Goal: Check status: Check status

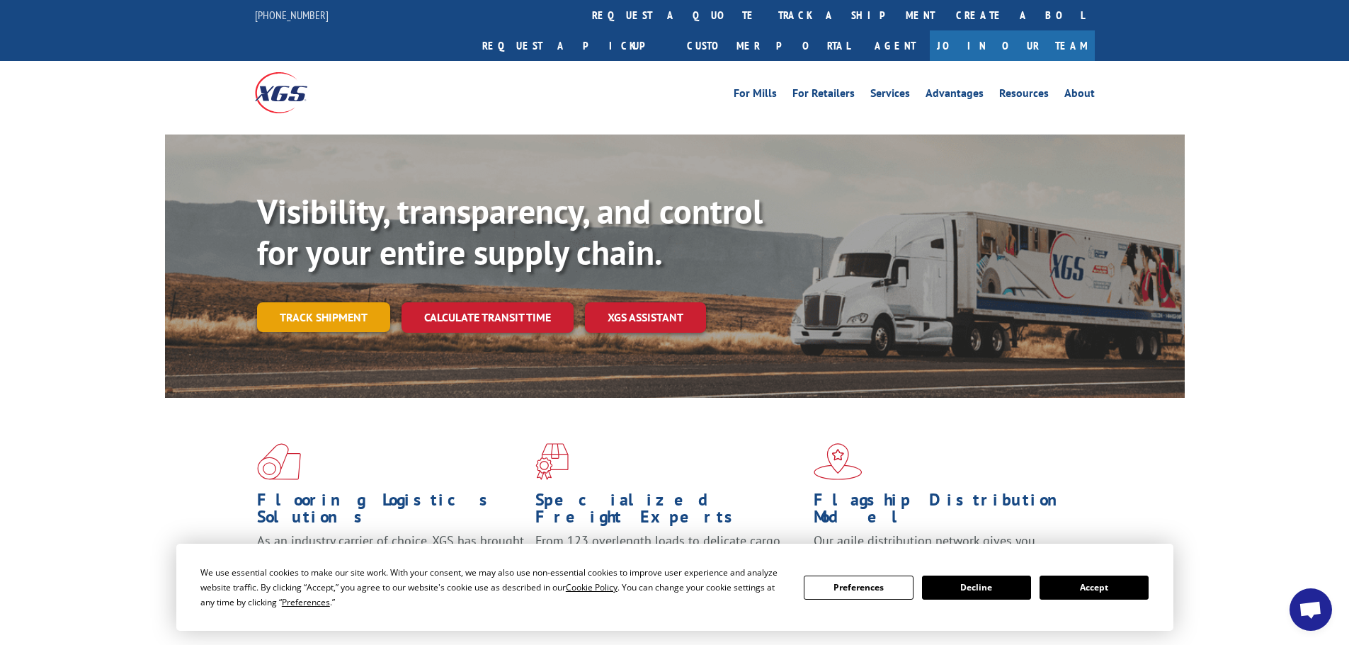
click at [334, 302] on link "Track shipment" at bounding box center [323, 317] width 133 height 30
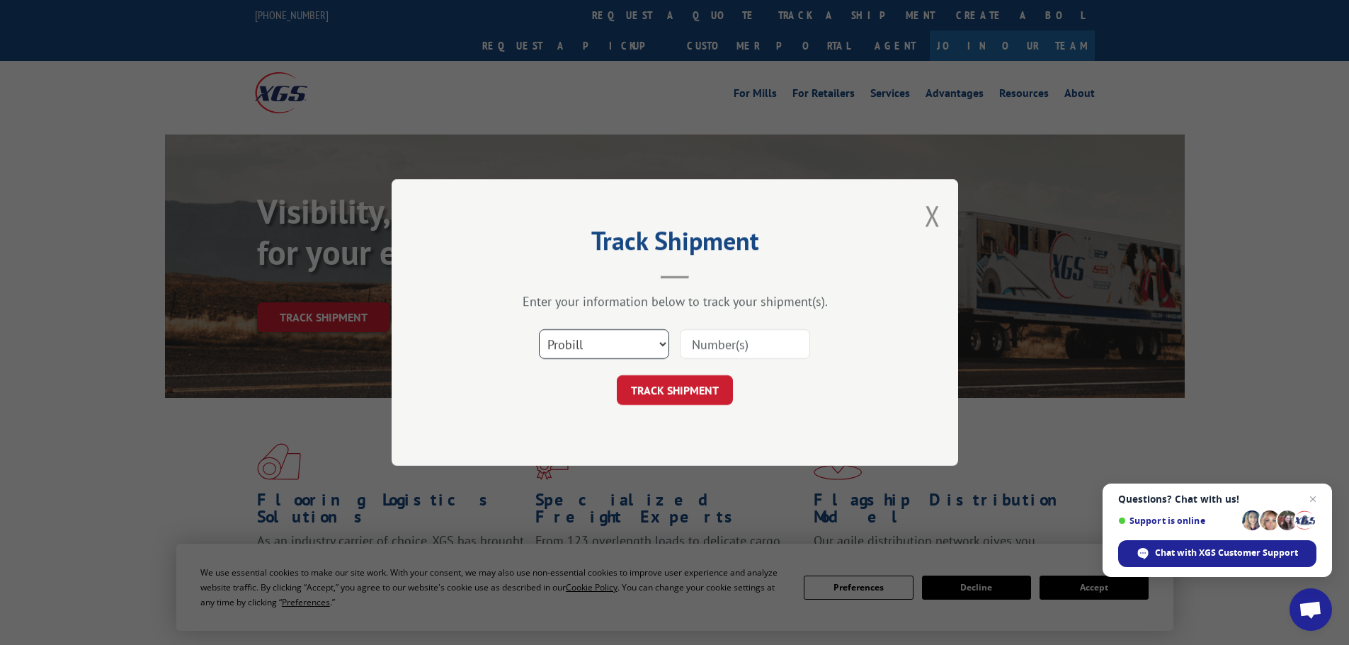
click at [647, 341] on select "Select category... Probill BOL PO" at bounding box center [604, 344] width 130 height 30
select select "po"
click at [539, 329] on select "Select category... Probill BOL PO" at bounding box center [604, 344] width 130 height 30
click at [753, 349] on input at bounding box center [745, 344] width 130 height 30
type input "5594869"
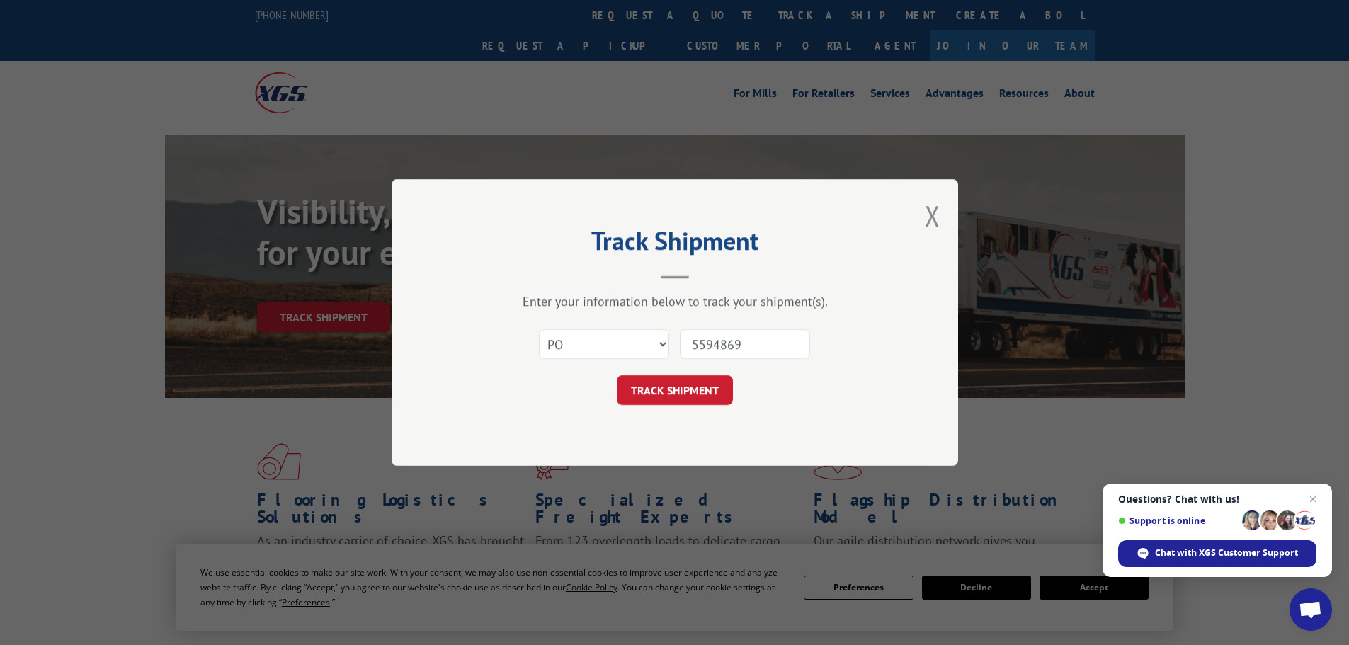
click at [617, 375] on button "TRACK SHIPMENT" at bounding box center [675, 390] width 116 height 30
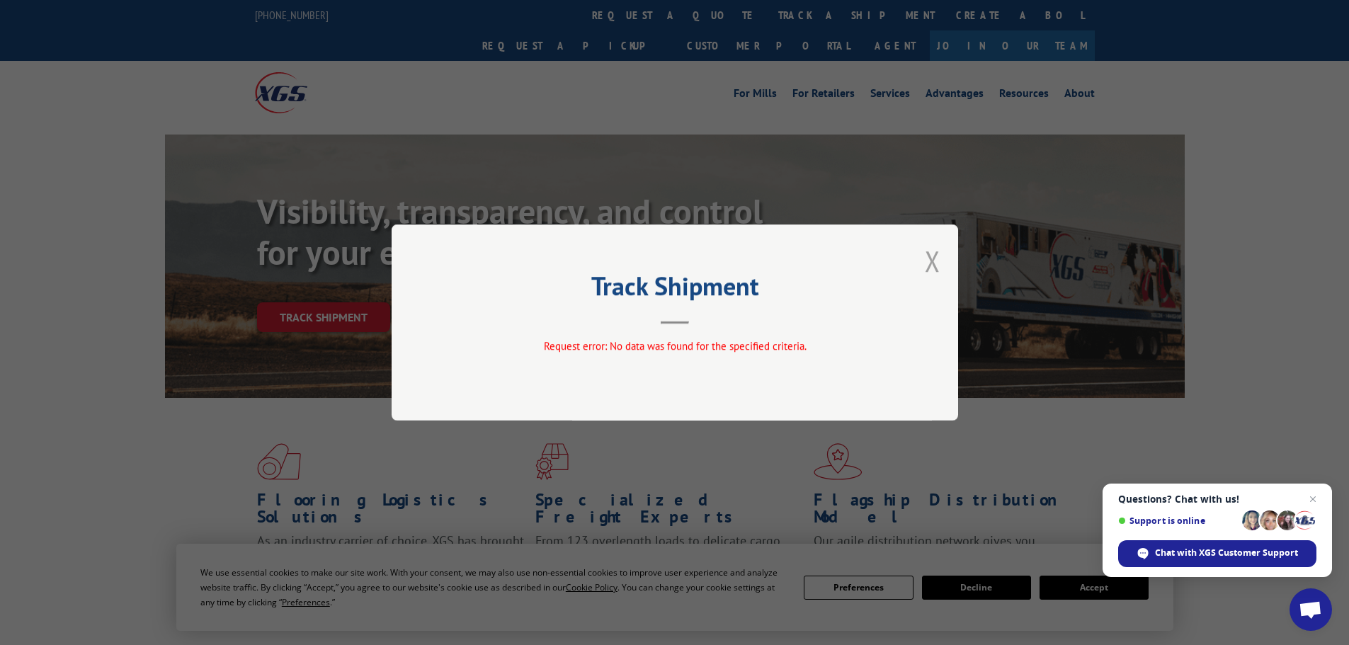
click at [931, 256] on button "Close modal" at bounding box center [933, 261] width 16 height 38
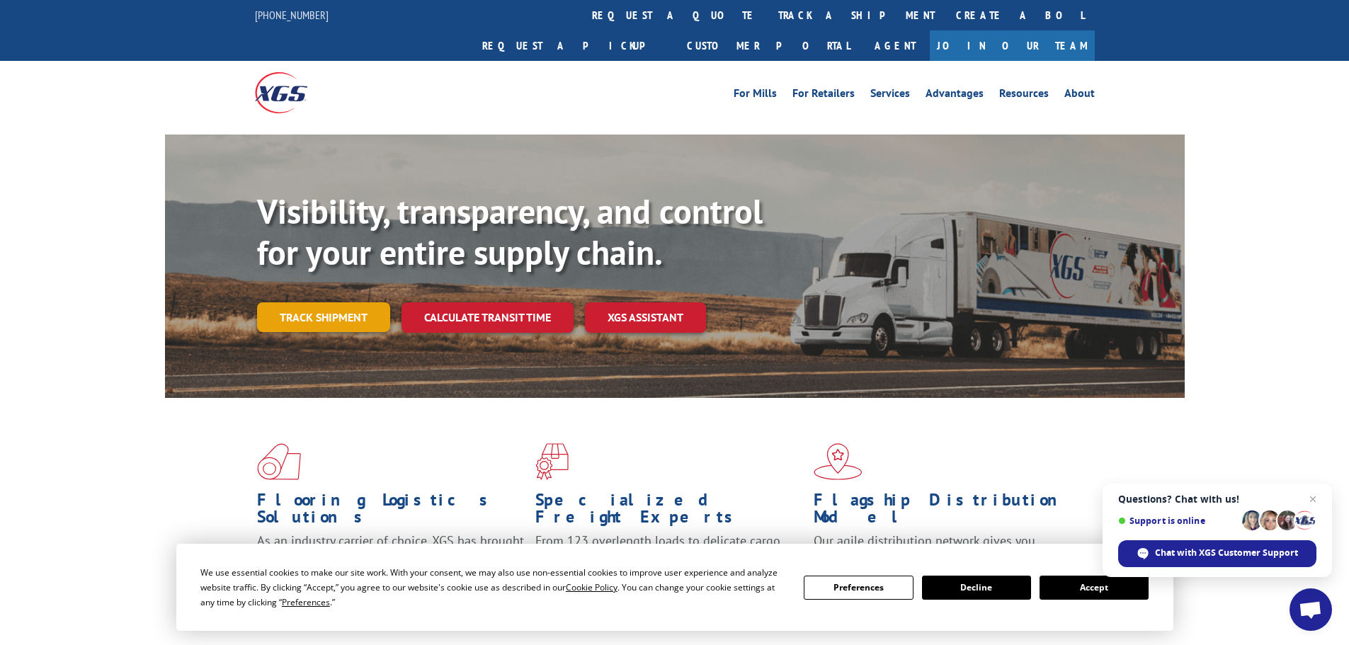
click at [347, 302] on link "Track shipment" at bounding box center [323, 317] width 133 height 30
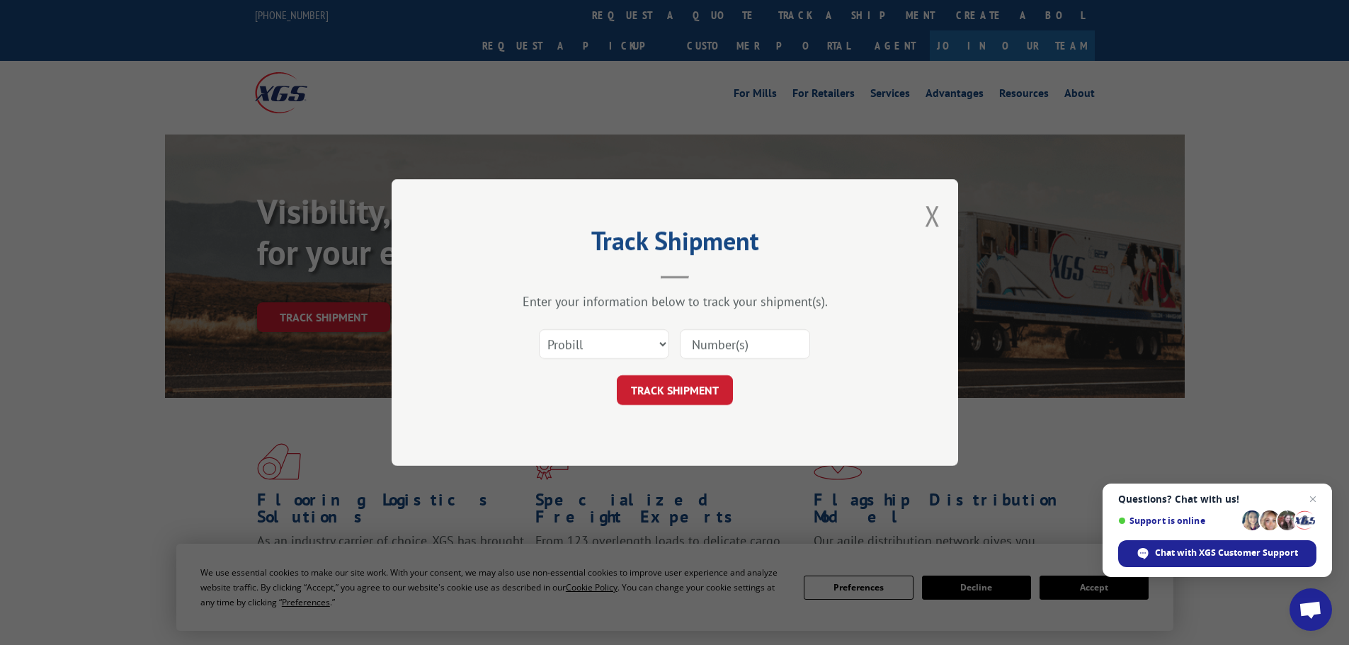
click at [730, 339] on input at bounding box center [745, 344] width 130 height 30
type input "5594869"
click button "TRACK SHIPMENT" at bounding box center [675, 390] width 116 height 30
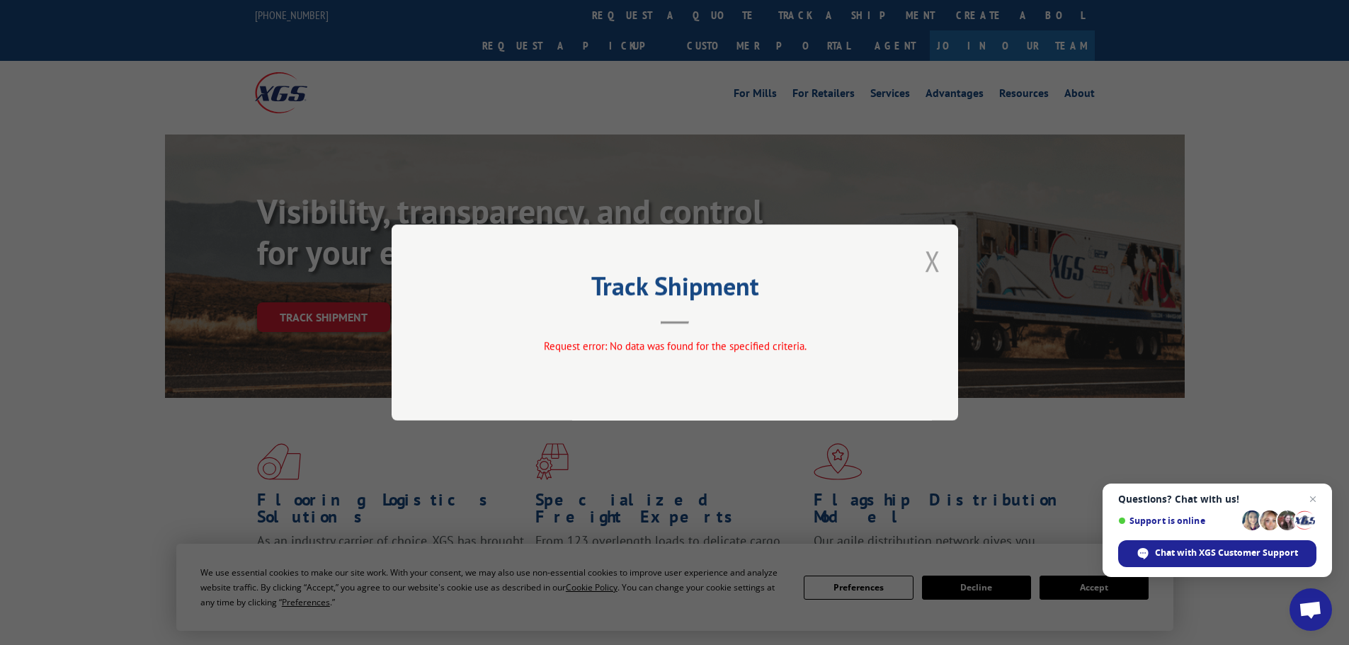
click at [931, 262] on button "Close modal" at bounding box center [933, 261] width 16 height 38
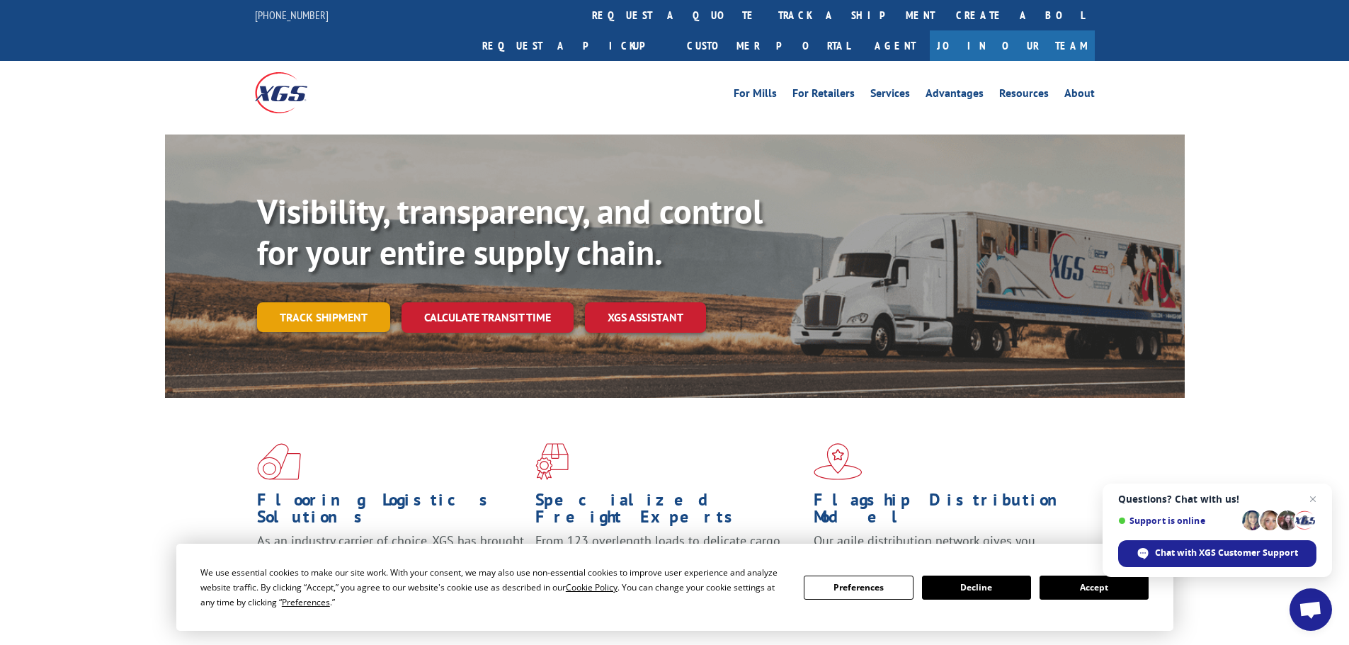
click at [353, 302] on link "Track shipment" at bounding box center [323, 317] width 133 height 30
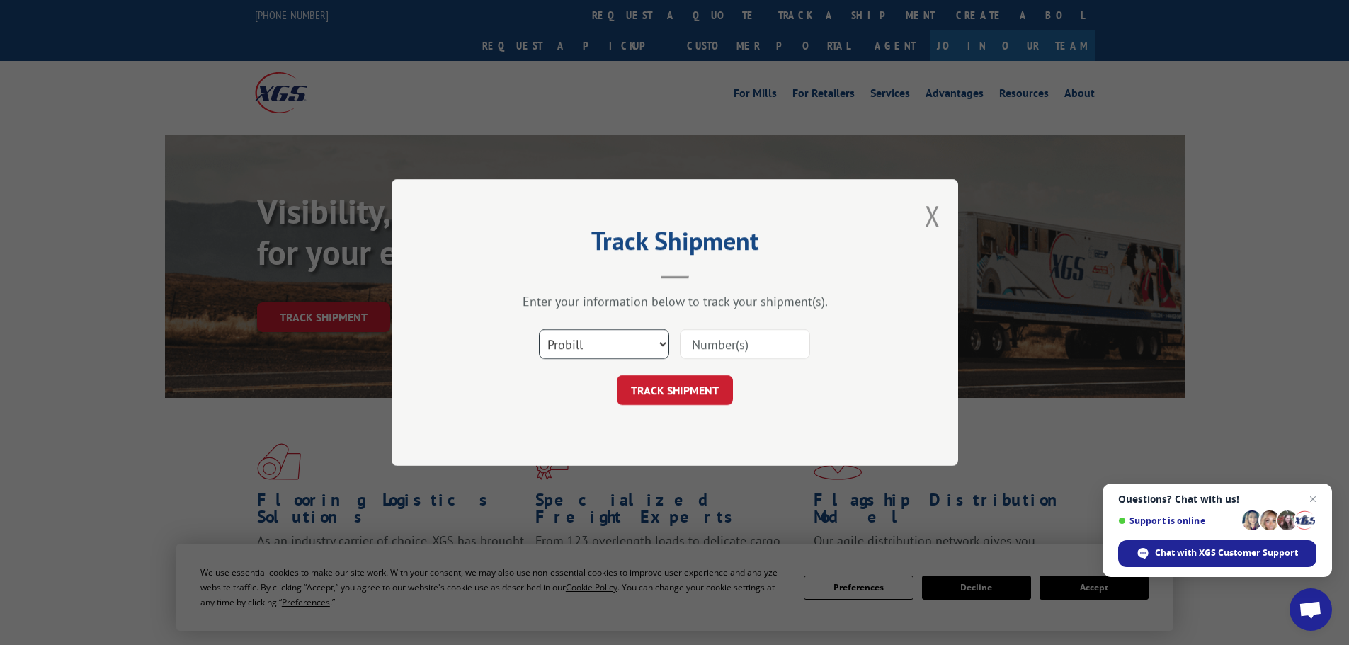
click at [657, 339] on select "Select category... Probill BOL PO" at bounding box center [604, 344] width 130 height 30
select select "bol"
click at [539, 329] on select "Select category... Probill BOL PO" at bounding box center [604, 344] width 130 height 30
click at [776, 340] on input at bounding box center [745, 344] width 130 height 30
type input "5594869"
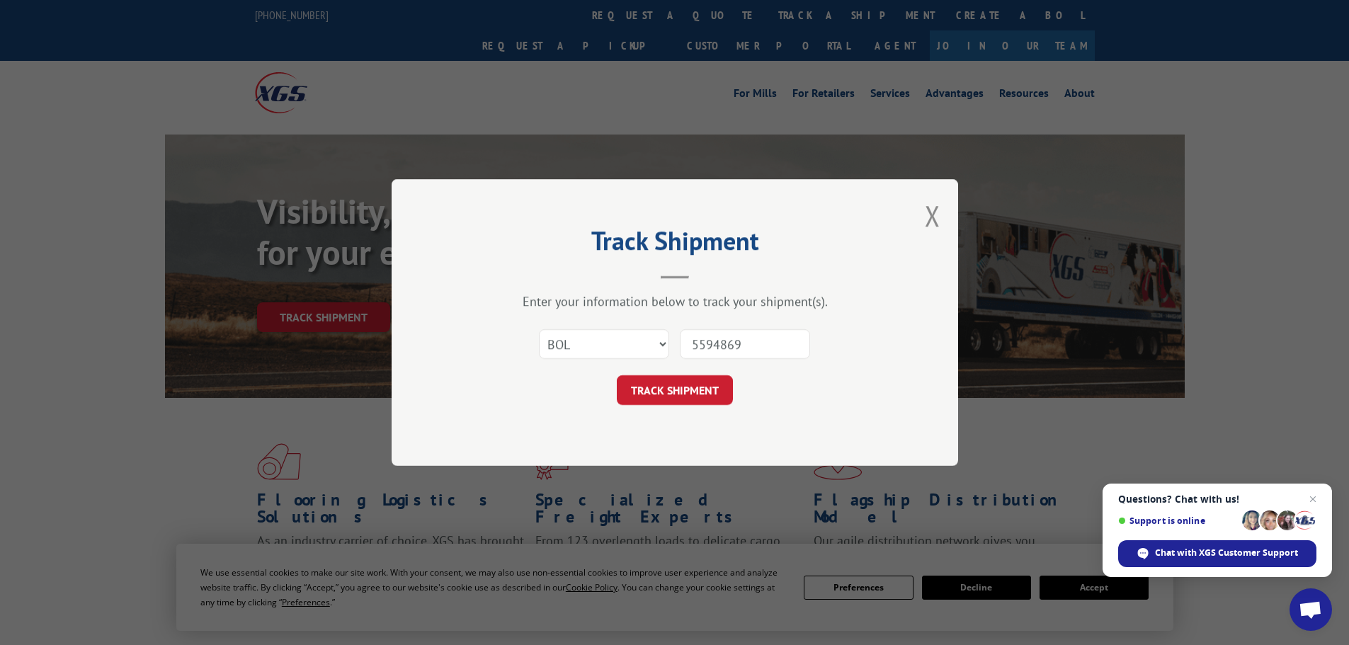
click at [617, 375] on button "TRACK SHIPMENT" at bounding box center [675, 390] width 116 height 30
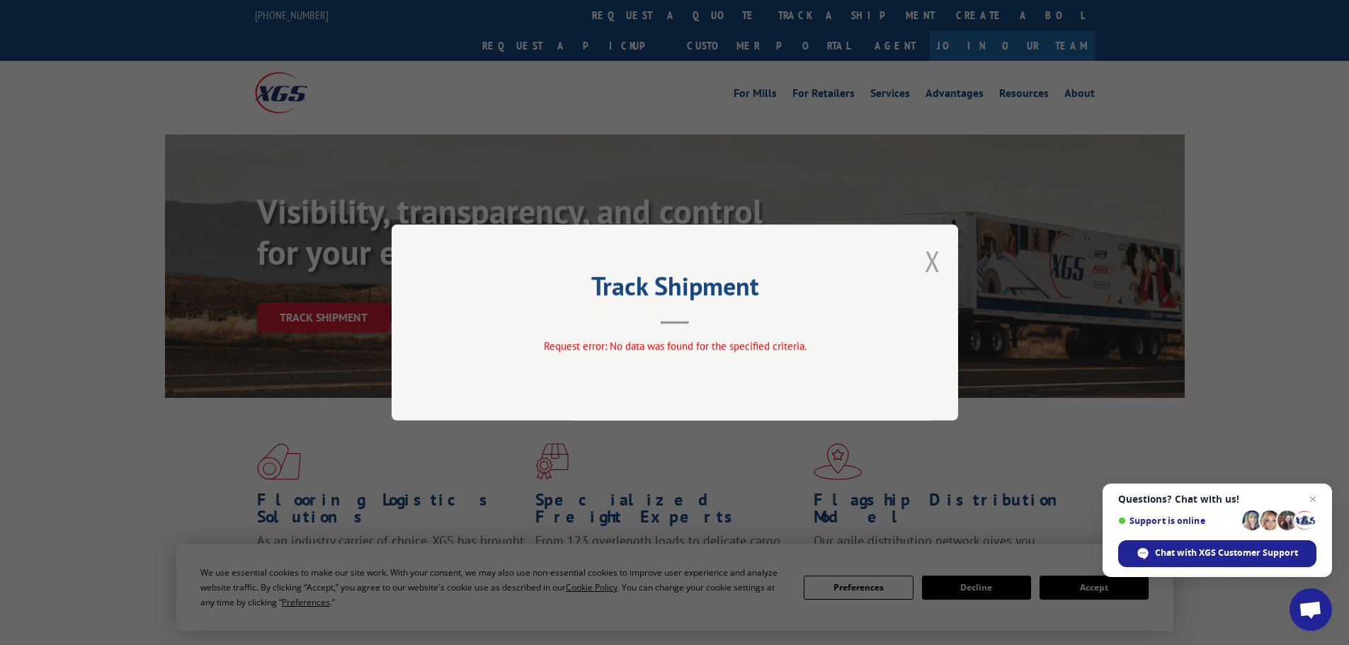
click at [932, 258] on button "Close modal" at bounding box center [933, 261] width 16 height 38
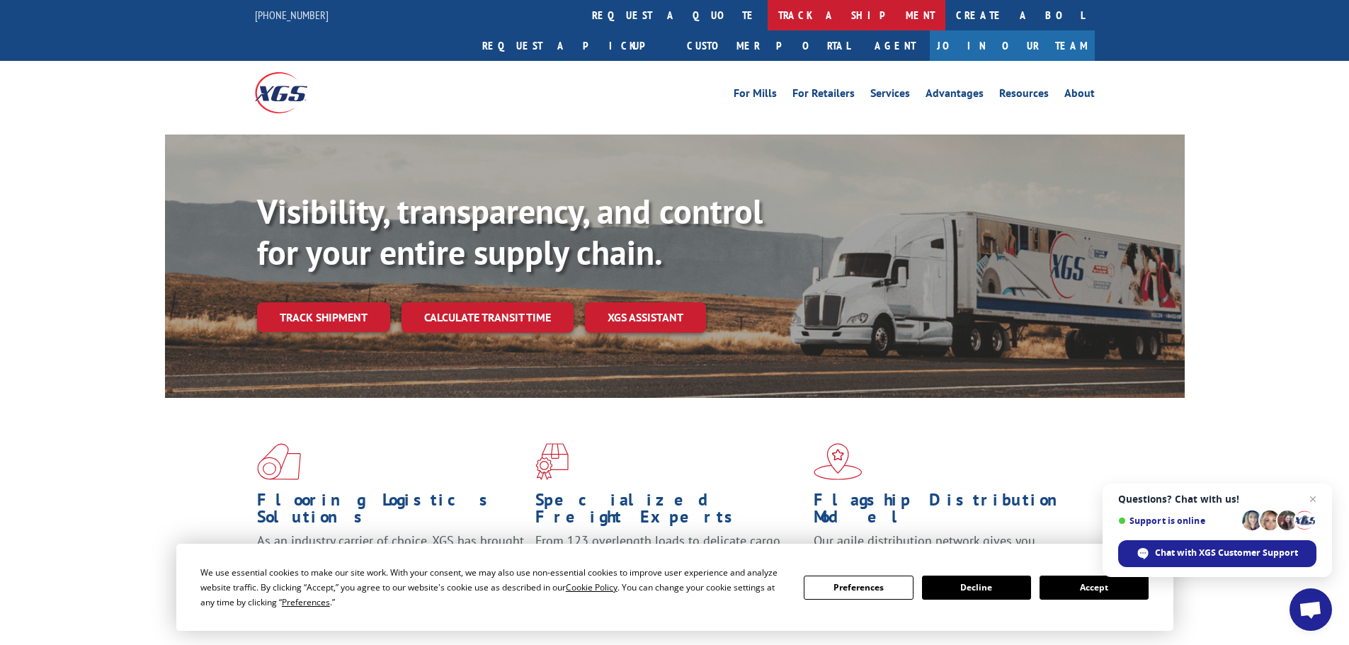
click at [768, 12] on link "track a shipment" at bounding box center [857, 15] width 178 height 30
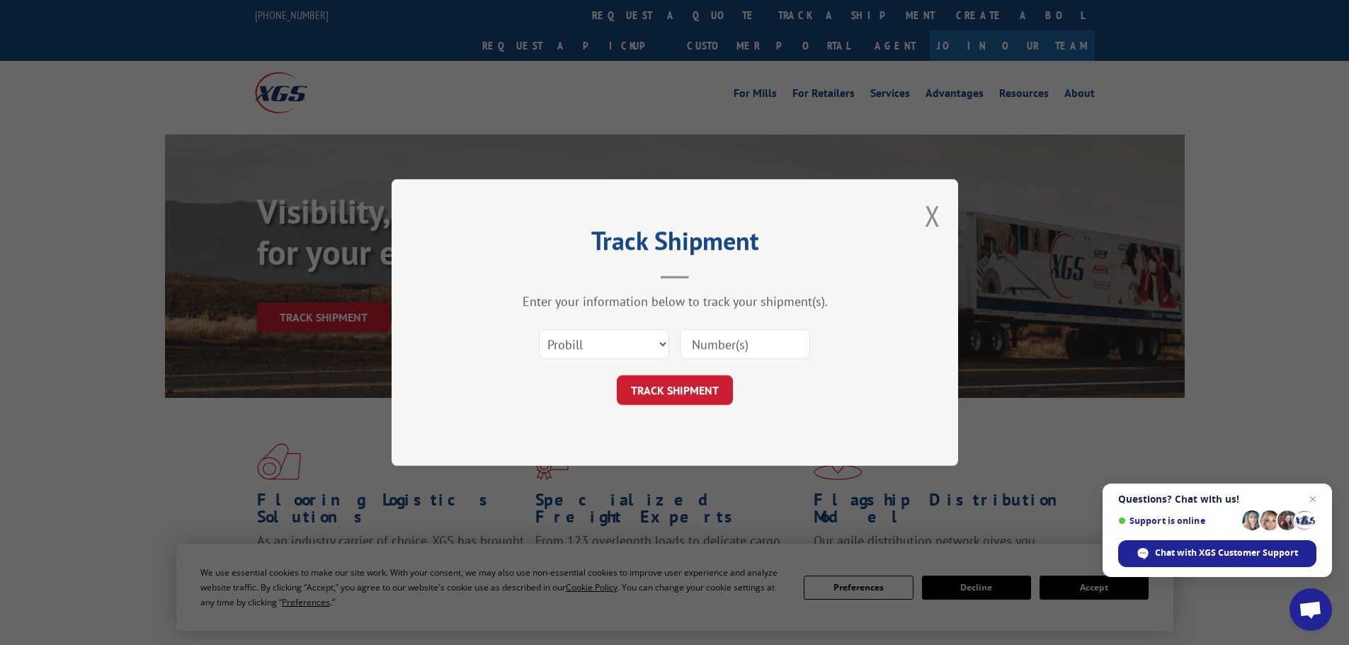
click at [734, 343] on input at bounding box center [745, 344] width 130 height 30
type input "5594869"
click at [617, 375] on button "TRACK SHIPMENT" at bounding box center [675, 390] width 116 height 30
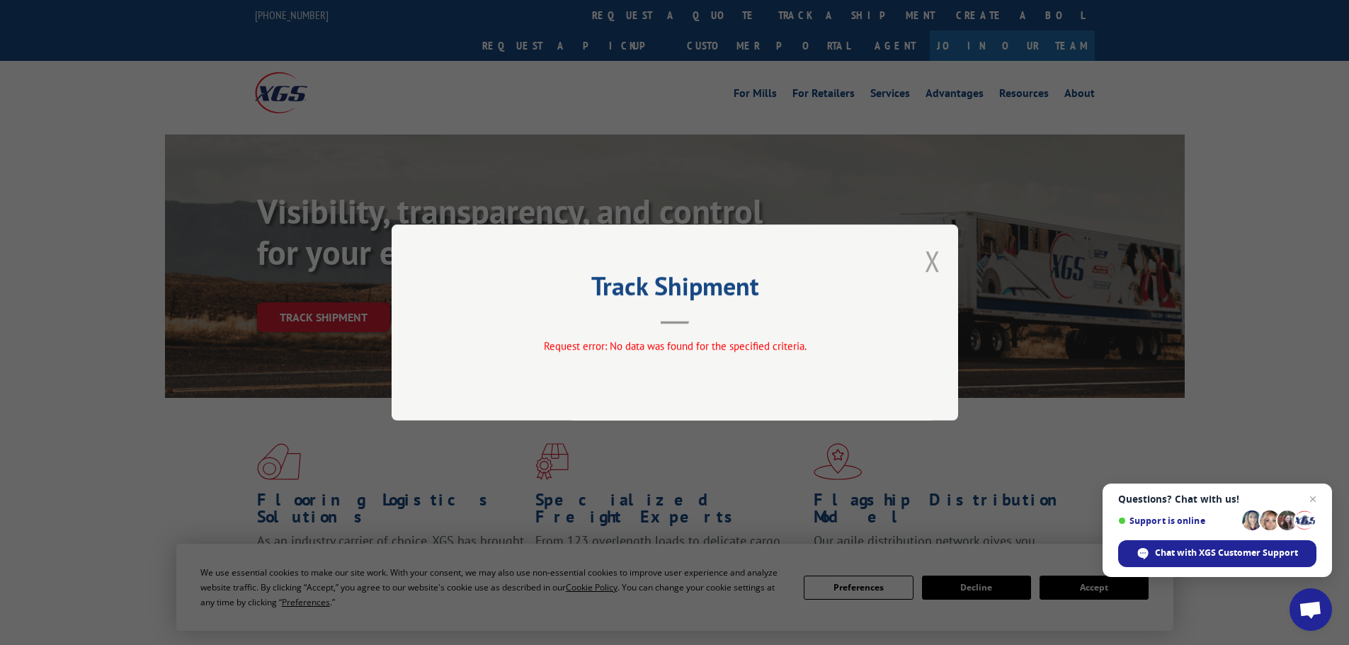
click at [931, 256] on button "Close modal" at bounding box center [933, 261] width 16 height 38
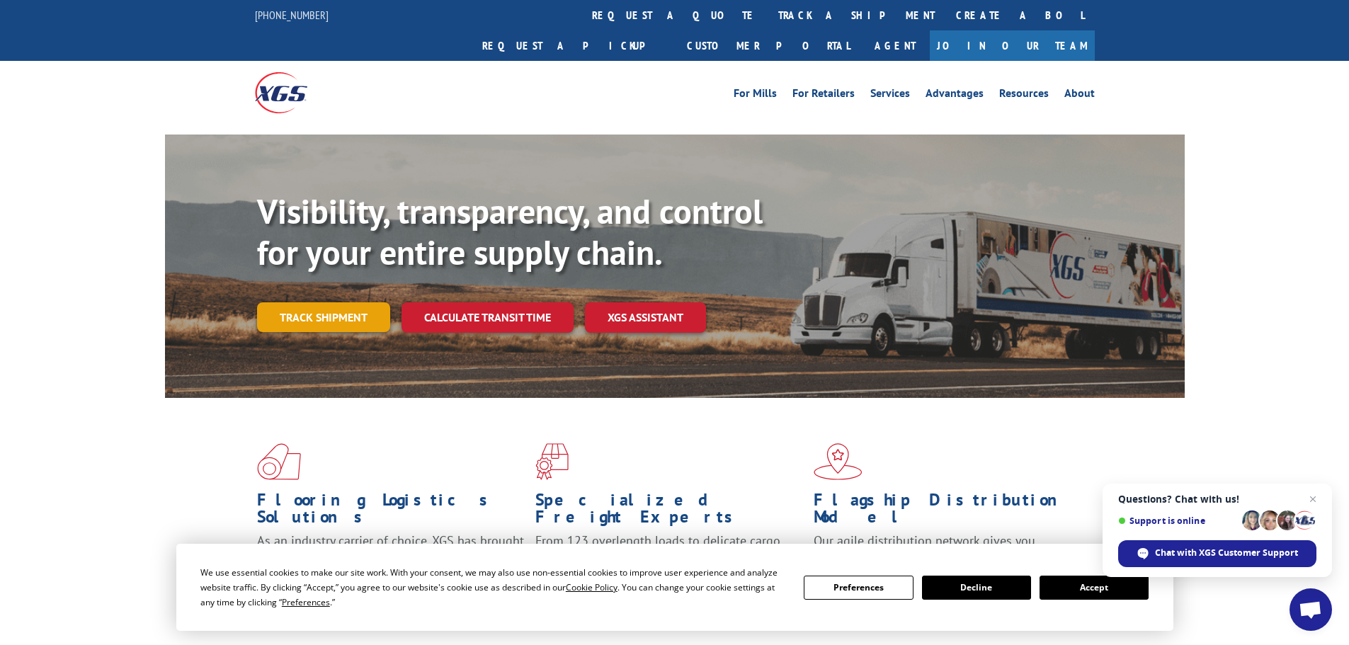
click at [325, 302] on link "Track shipment" at bounding box center [323, 317] width 133 height 30
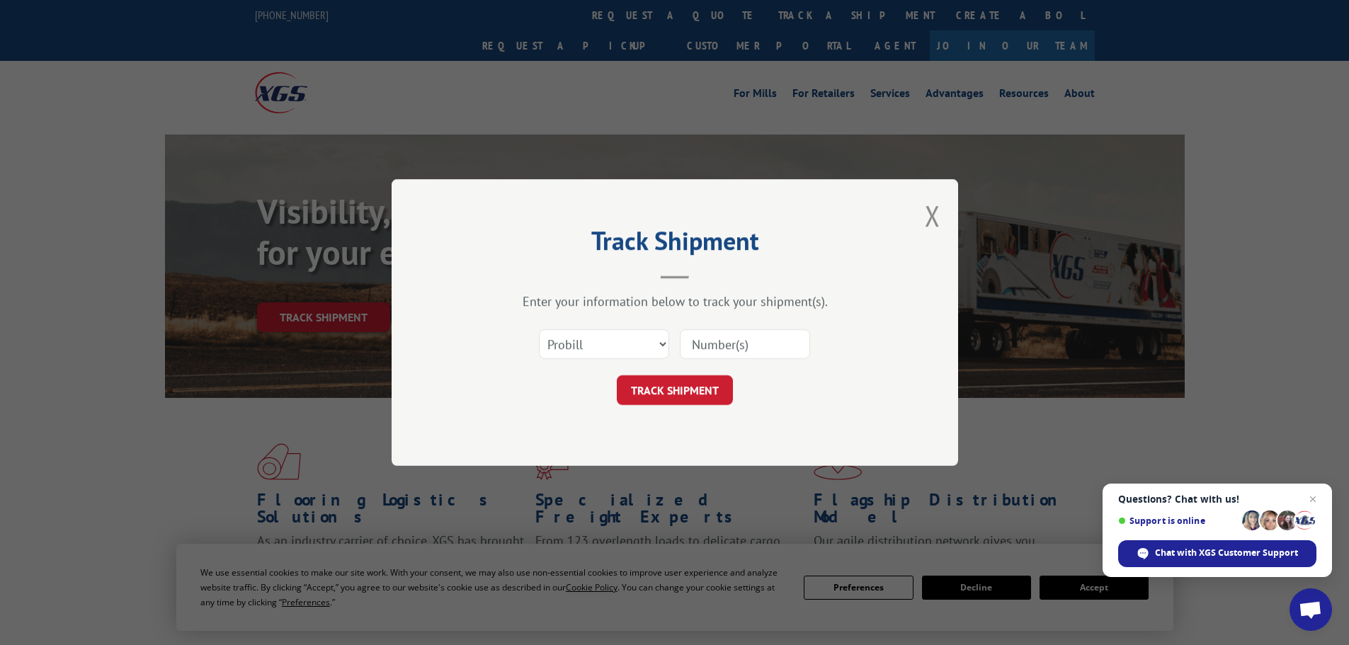
click at [727, 346] on input at bounding box center [745, 344] width 130 height 30
type input "5994869"
click at [617, 375] on button "TRACK SHIPMENT" at bounding box center [675, 390] width 116 height 30
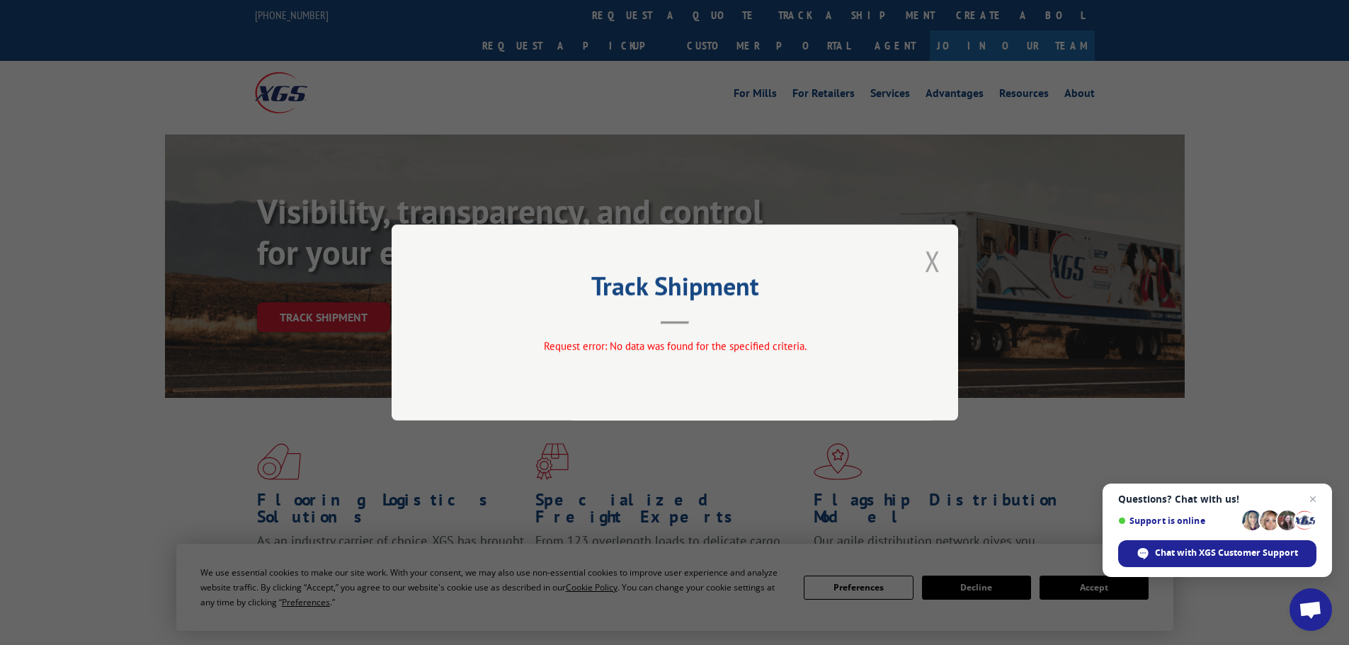
click at [933, 262] on button "Close modal" at bounding box center [933, 261] width 16 height 38
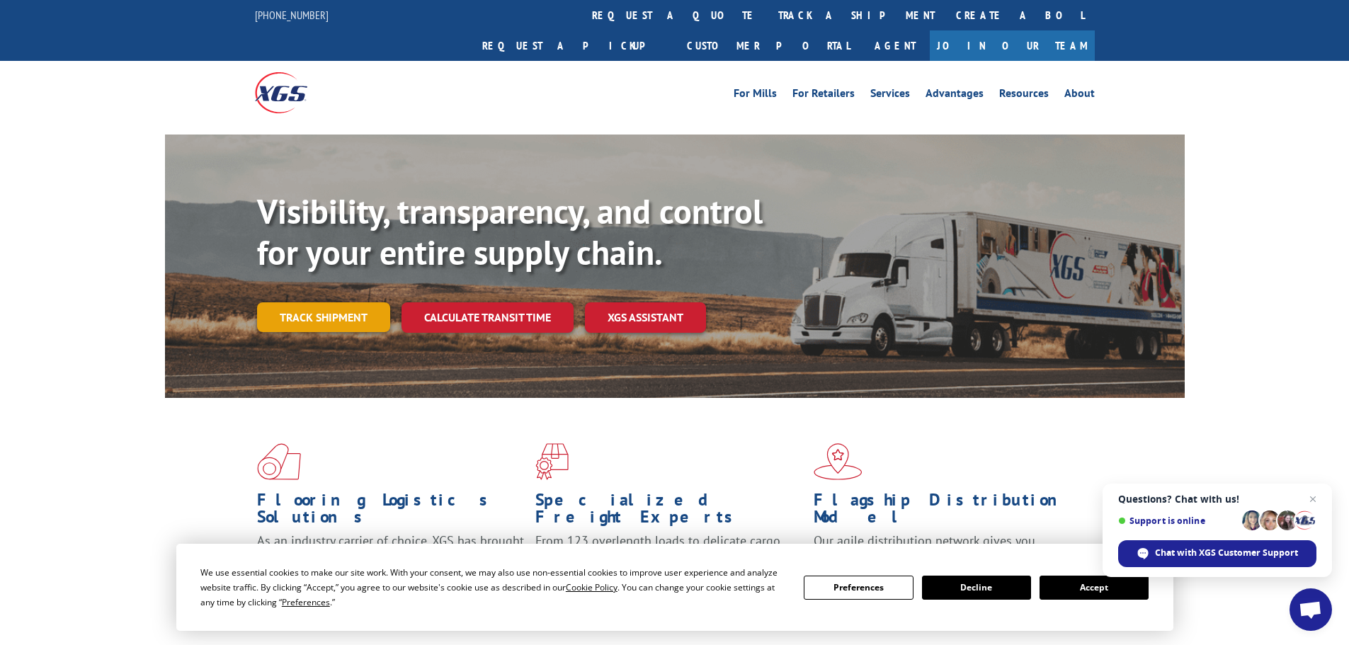
click at [314, 302] on link "Track shipment" at bounding box center [323, 317] width 133 height 30
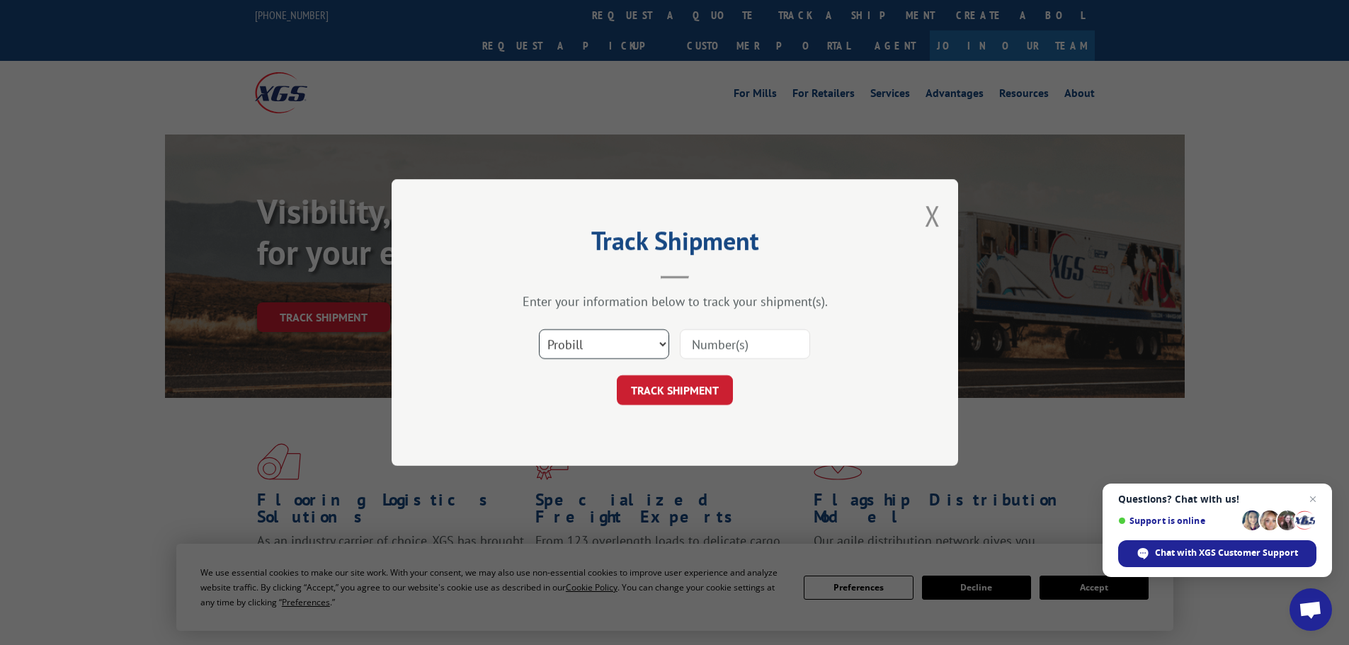
click at [615, 344] on select "Select category... Probill BOL PO" at bounding box center [604, 344] width 130 height 30
select select "bol"
click at [539, 329] on select "Select category... Probill BOL PO" at bounding box center [604, 344] width 130 height 30
click at [736, 347] on input at bounding box center [745, 344] width 130 height 30
type input "5994869"
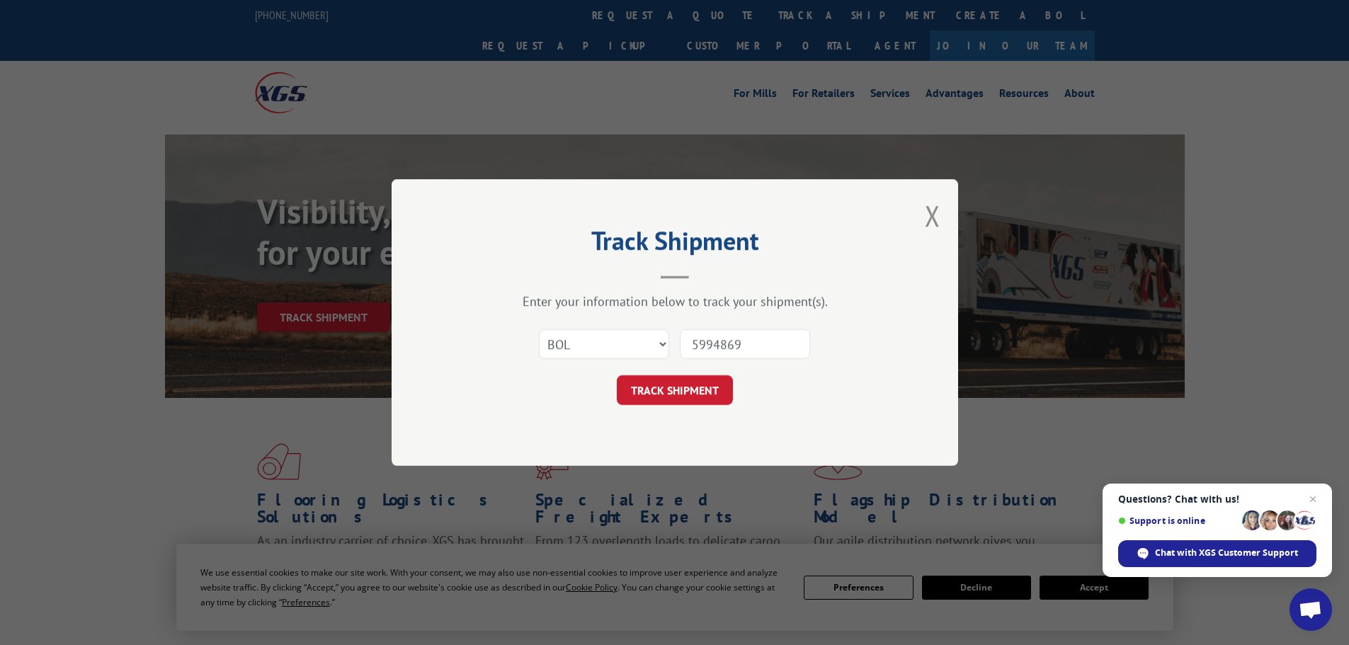
click at [617, 375] on button "TRACK SHIPMENT" at bounding box center [675, 390] width 116 height 30
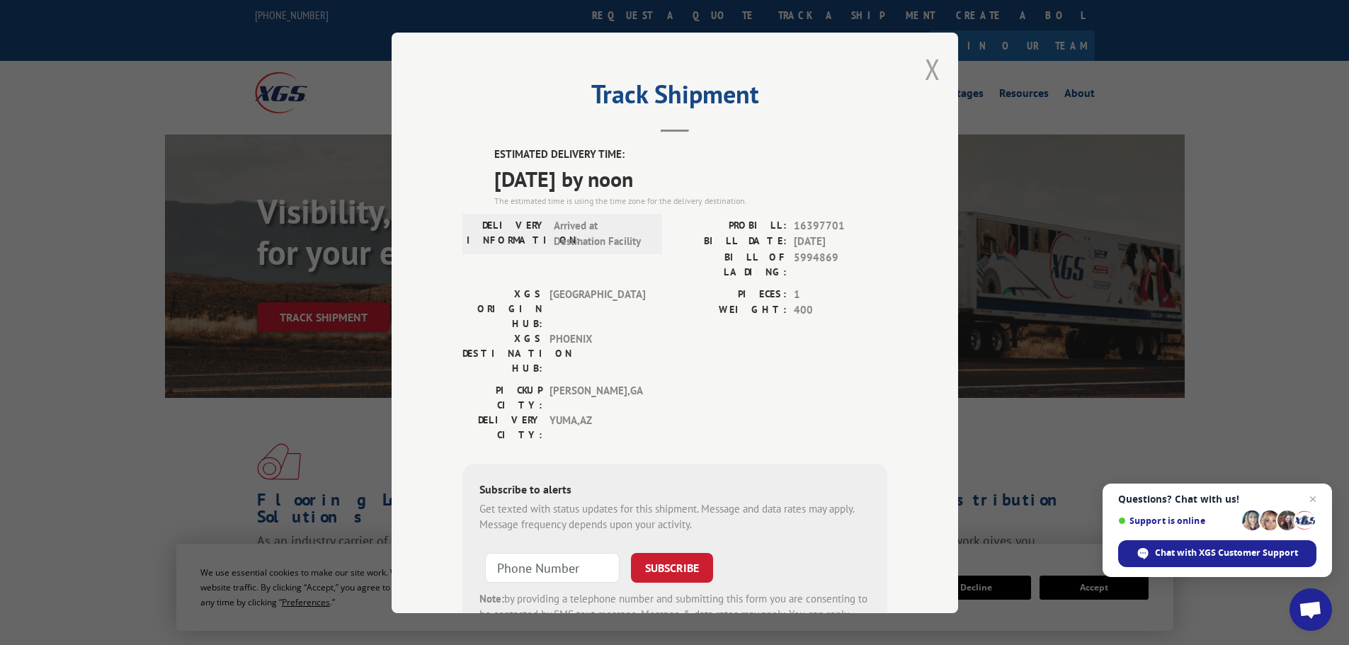
click at [925, 69] on button "Close modal" at bounding box center [933, 69] width 16 height 38
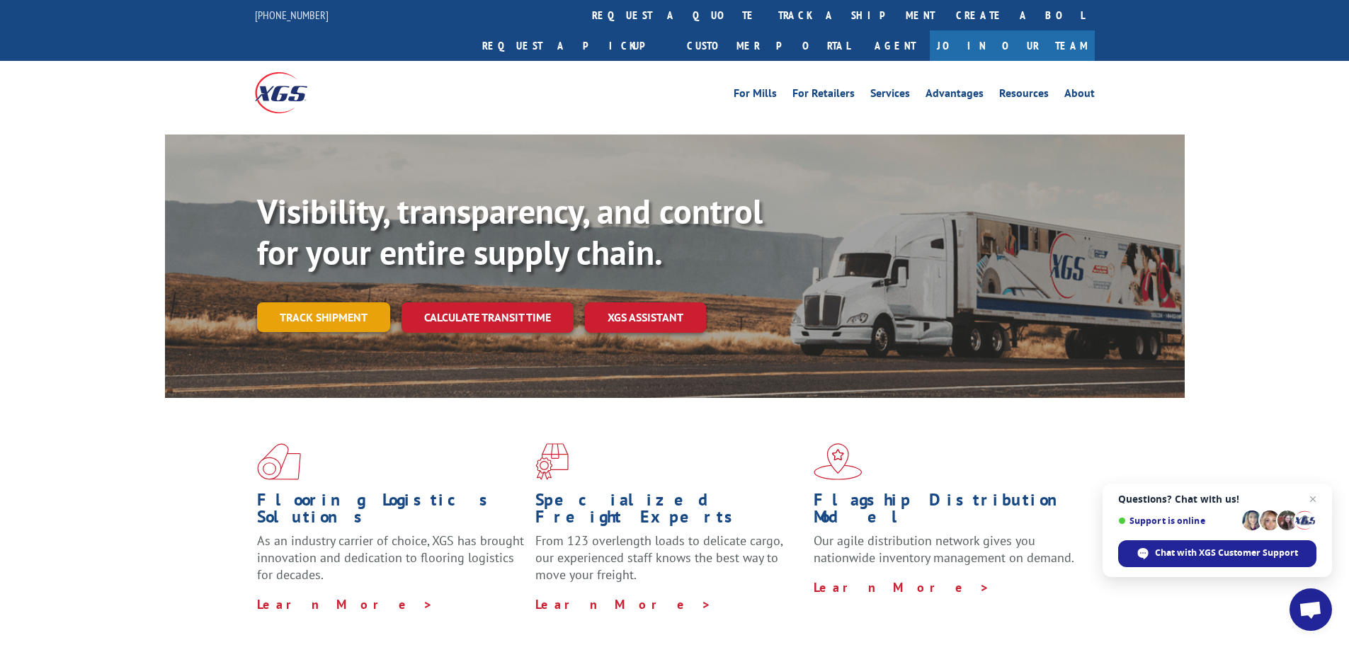
click at [339, 302] on link "Track shipment" at bounding box center [323, 317] width 133 height 30
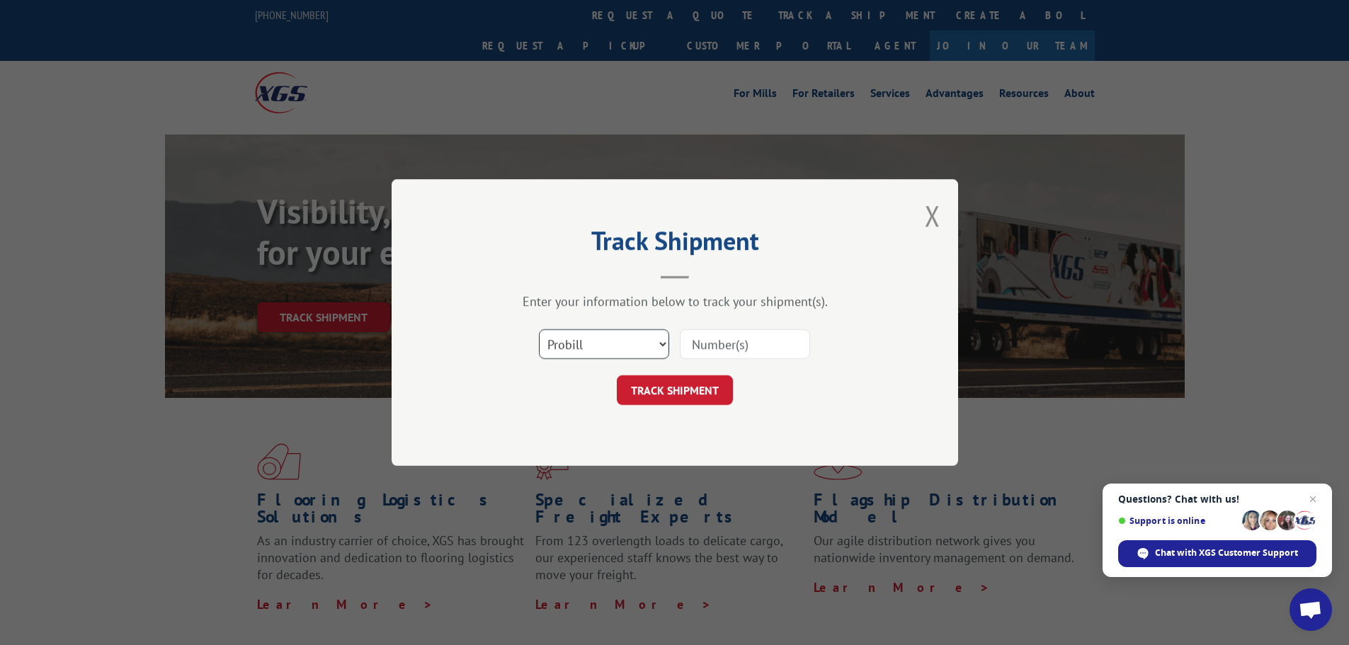
click at [601, 343] on select "Select category... Probill BOL PO" at bounding box center [604, 344] width 130 height 30
select select "bol"
click at [539, 329] on select "Select category... Probill BOL PO" at bounding box center [604, 344] width 130 height 30
click at [771, 343] on input at bounding box center [745, 344] width 130 height 30
type input "5994869"
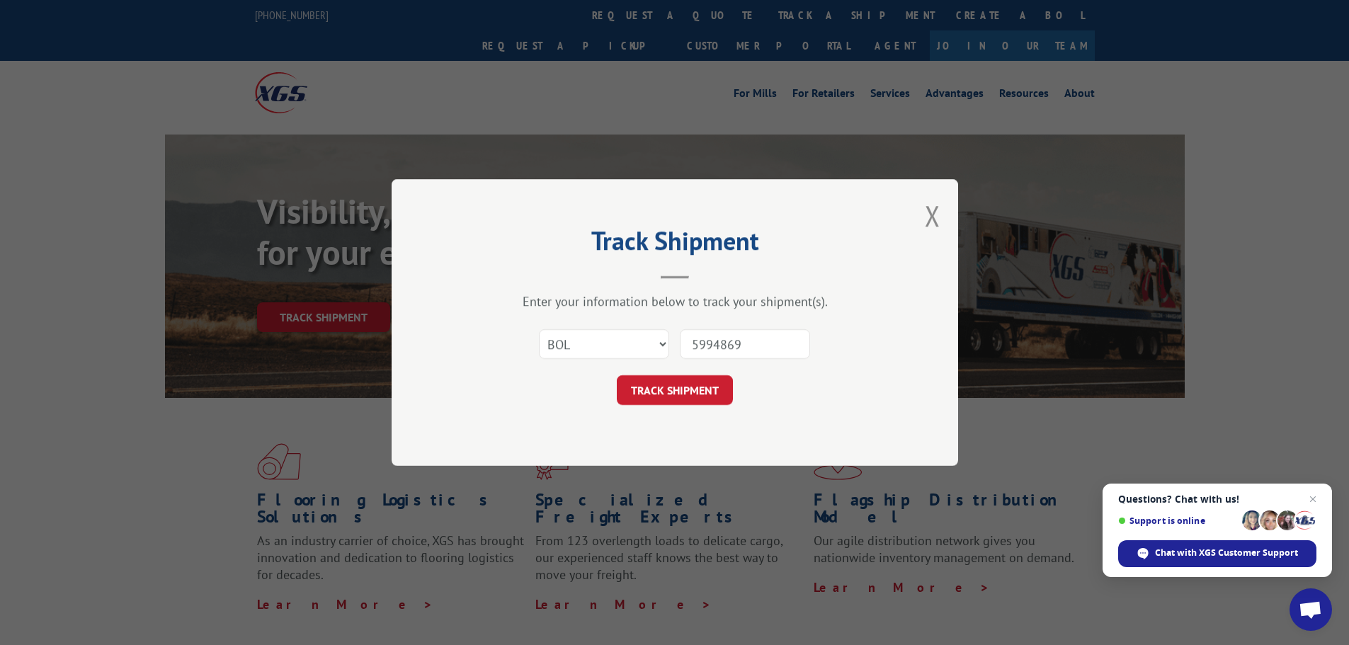
click at [617, 375] on button "TRACK SHIPMENT" at bounding box center [675, 390] width 116 height 30
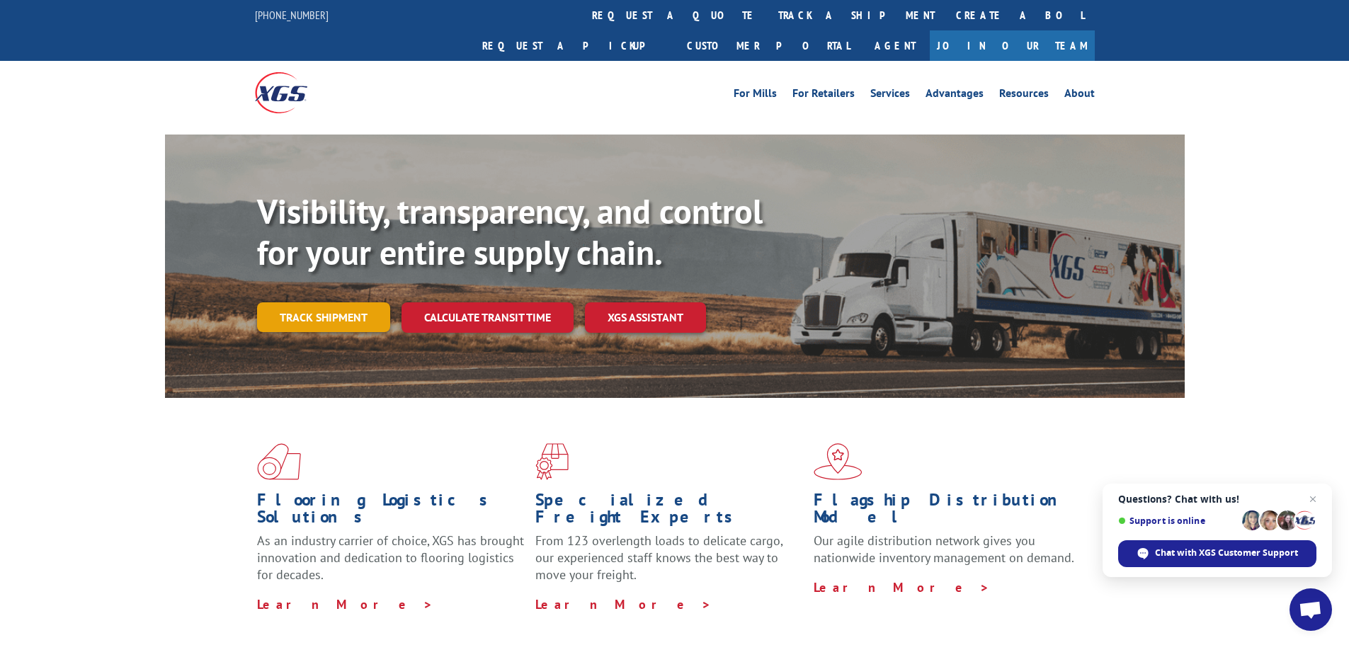
click at [342, 302] on link "Track shipment" at bounding box center [323, 317] width 133 height 30
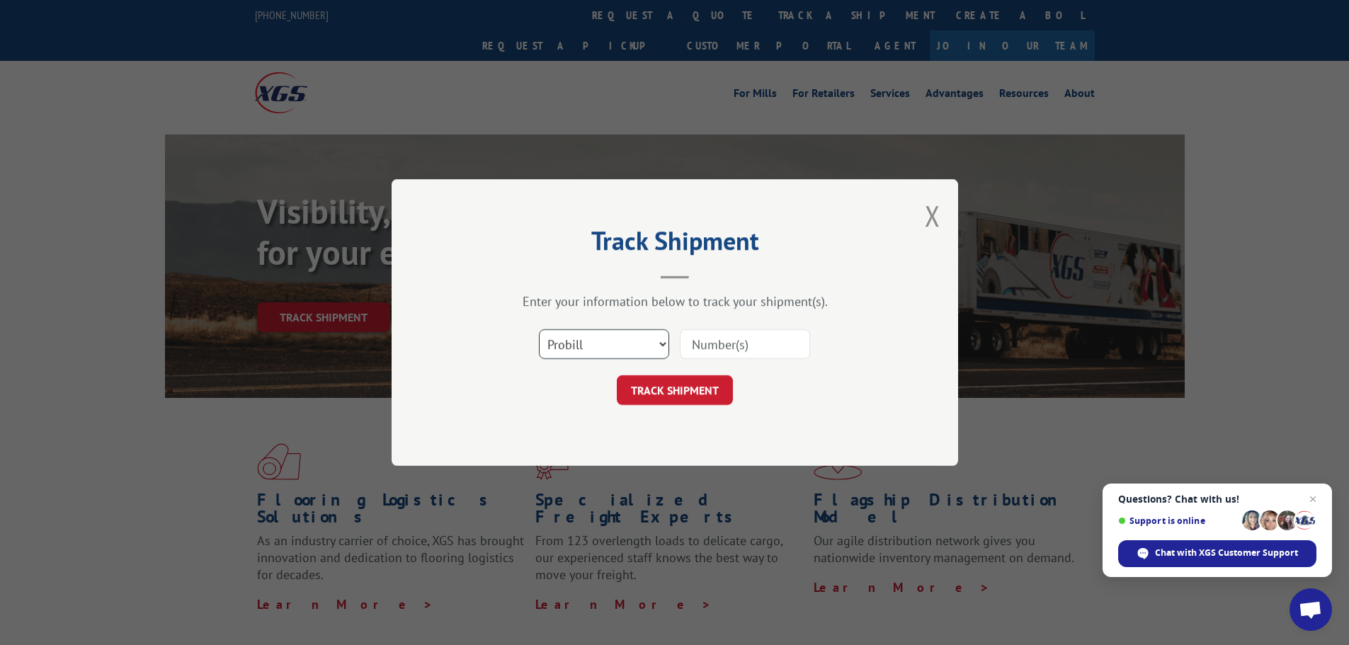
click at [659, 342] on select "Select category... Probill BOL PO" at bounding box center [604, 344] width 130 height 30
select select "bol"
click at [539, 329] on select "Select category... Probill BOL PO" at bounding box center [604, 344] width 130 height 30
click at [758, 353] on input at bounding box center [745, 344] width 130 height 30
click at [930, 220] on button "Close modal" at bounding box center [933, 216] width 16 height 38
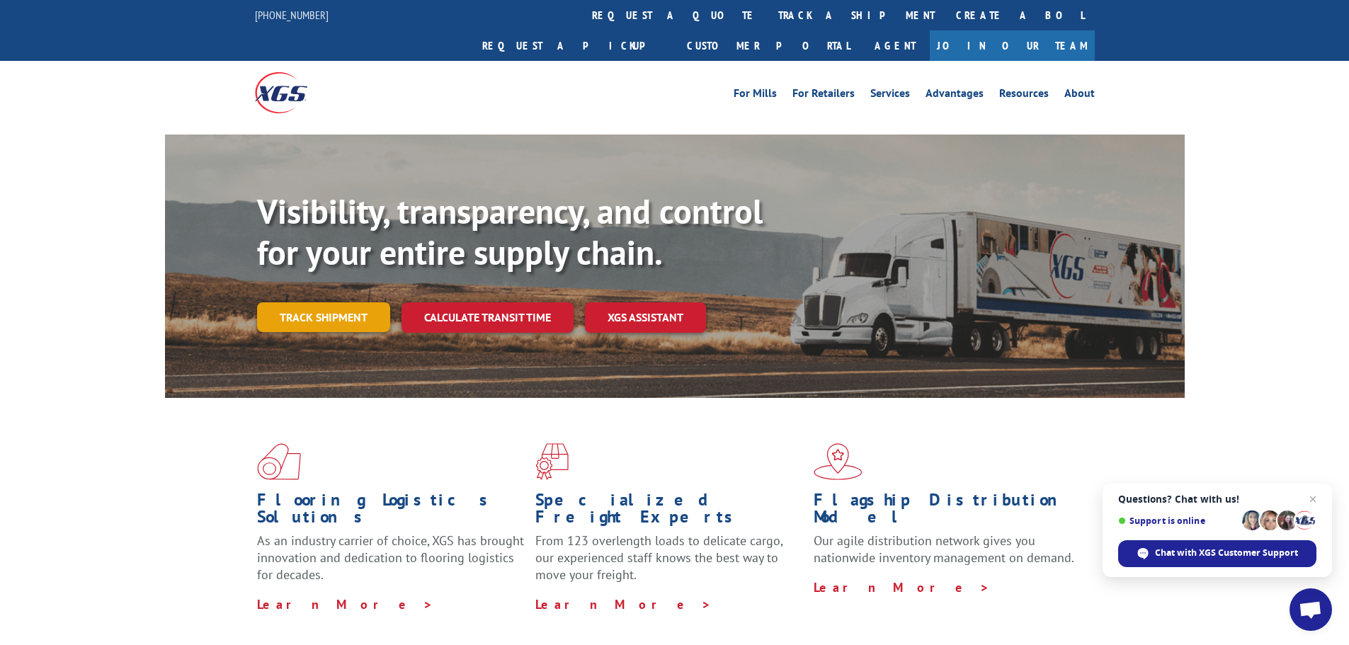
click at [297, 302] on link "Track shipment" at bounding box center [323, 317] width 133 height 30
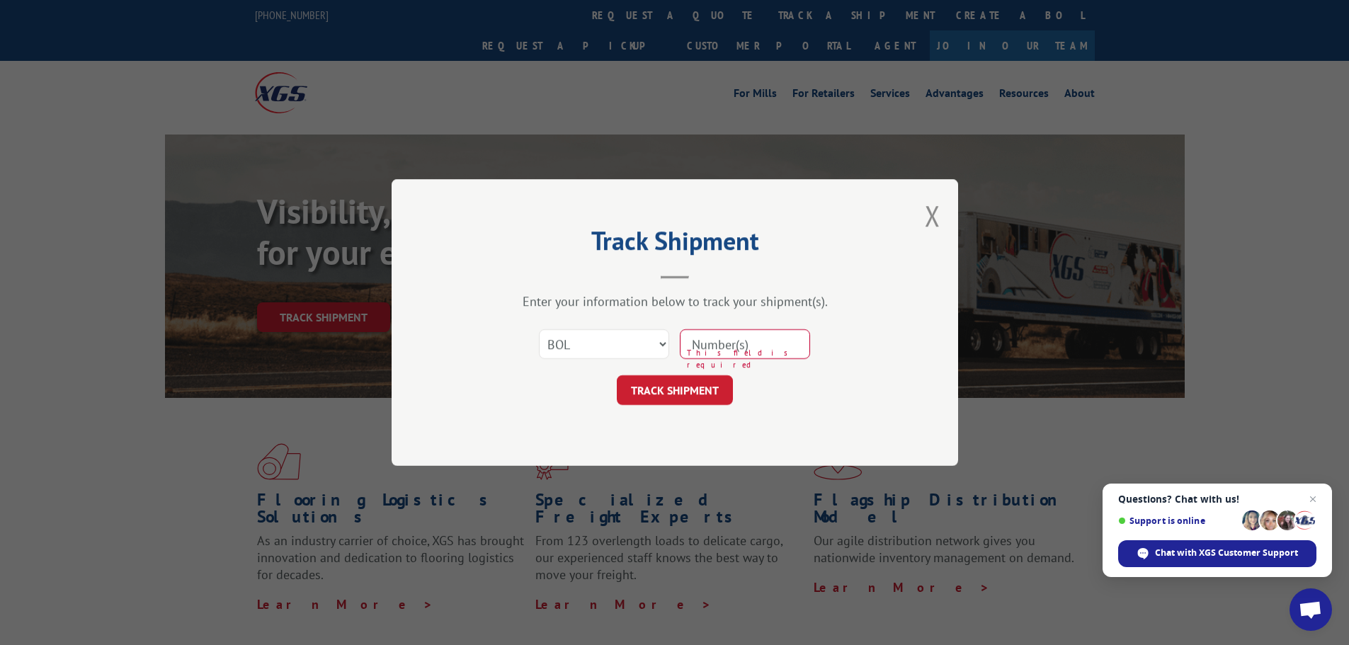
click at [754, 351] on input at bounding box center [745, 344] width 130 height 30
type input "5994869"
click at [700, 389] on button "TRACK SHIPMENT" at bounding box center [675, 390] width 116 height 30
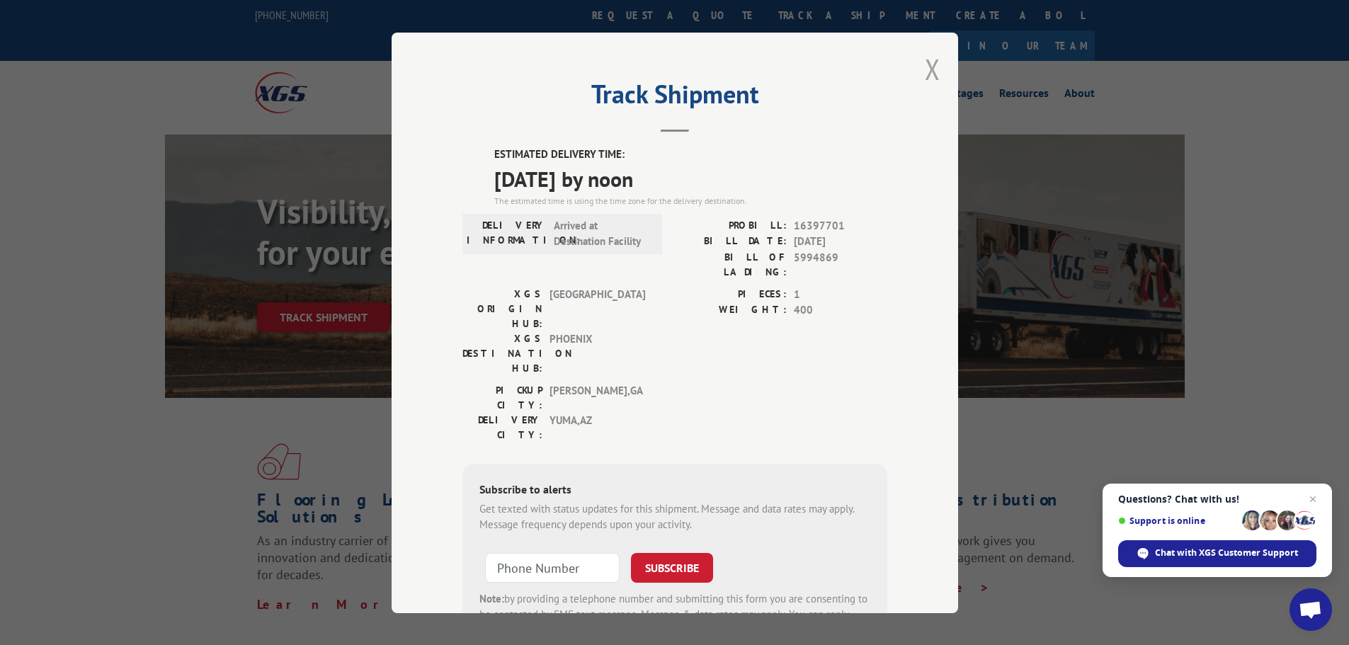
click at [929, 79] on button "Close modal" at bounding box center [933, 69] width 16 height 38
